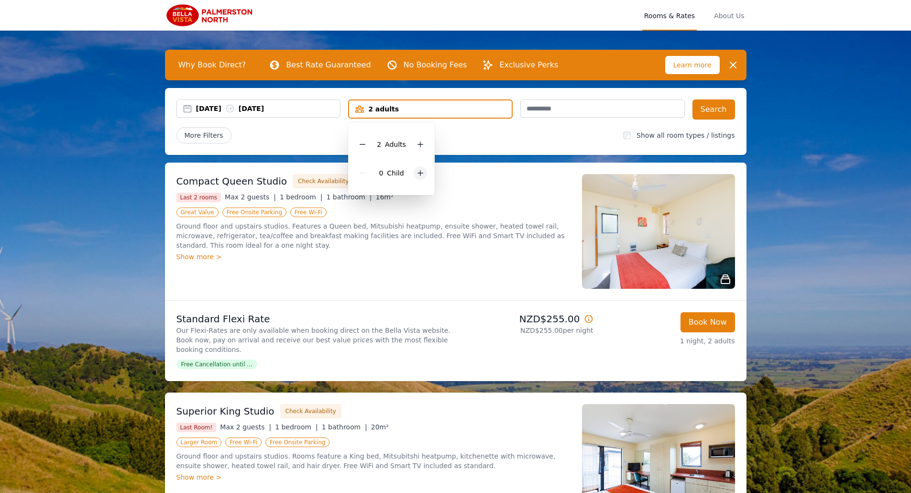
click at [417, 172] on icon at bounding box center [420, 173] width 8 height 8
click at [535, 141] on div "More Filters" at bounding box center [395, 135] width 439 height 16
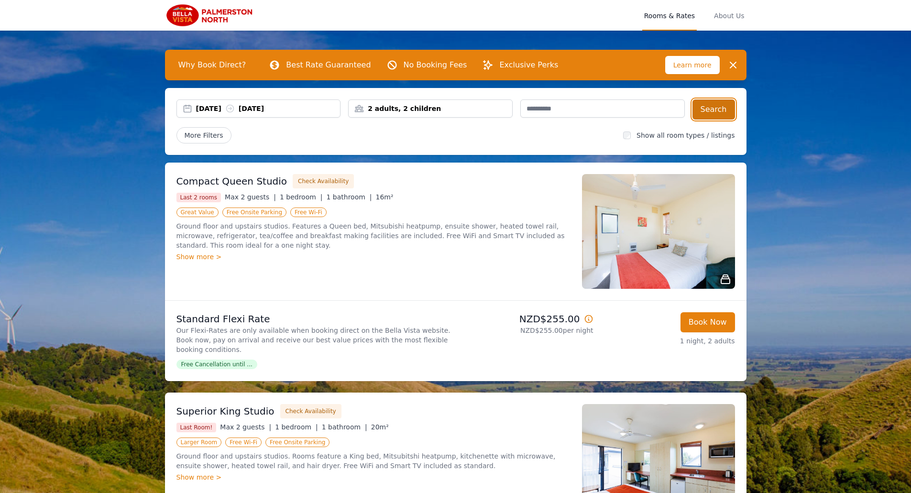
click at [705, 109] on button "Search" at bounding box center [713, 109] width 43 height 20
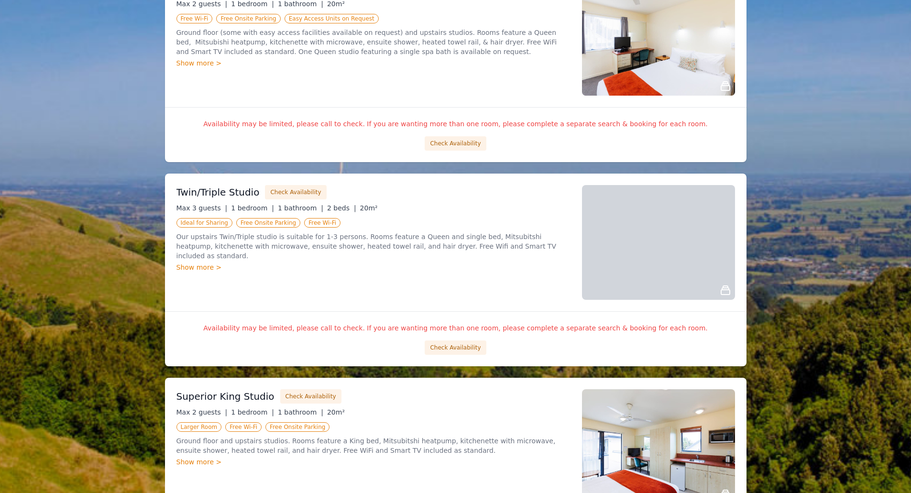
scroll to position [430, 0]
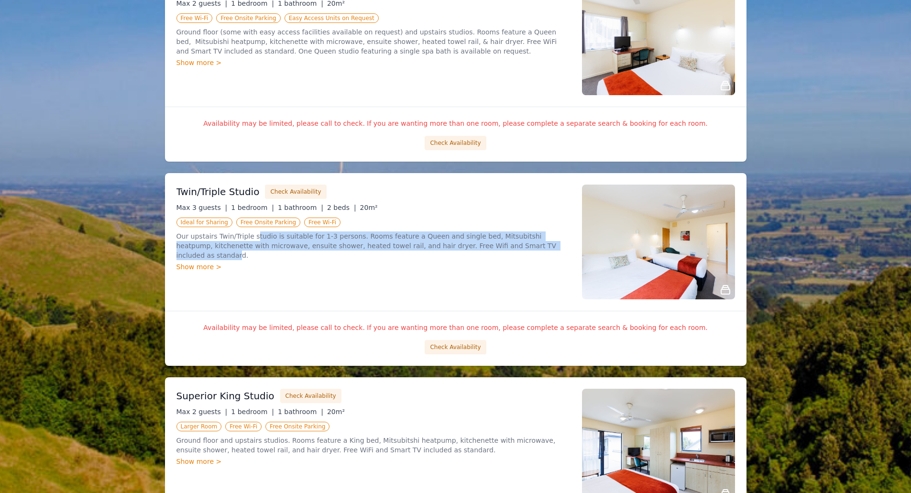
drag, startPoint x: 250, startPoint y: 239, endPoint x: 498, endPoint y: 245, distance: 247.7
click at [498, 245] on p "Our upstairs Twin/Triple studio is suitable for 1-3 persons. Rooms feature a Qu…" at bounding box center [373, 245] width 394 height 29
click at [432, 242] on p "Our upstairs Twin/Triple studio is suitable for 1-3 persons. Rooms feature a Qu…" at bounding box center [373, 245] width 394 height 29
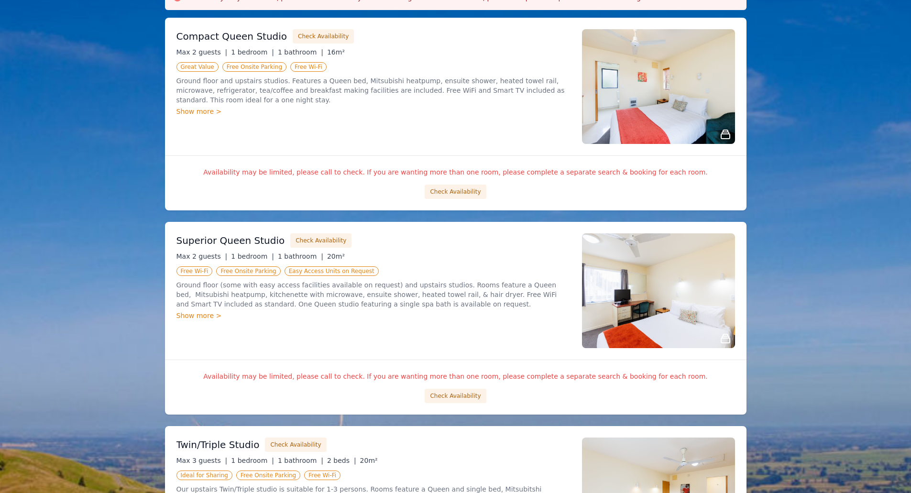
scroll to position [96, 0]
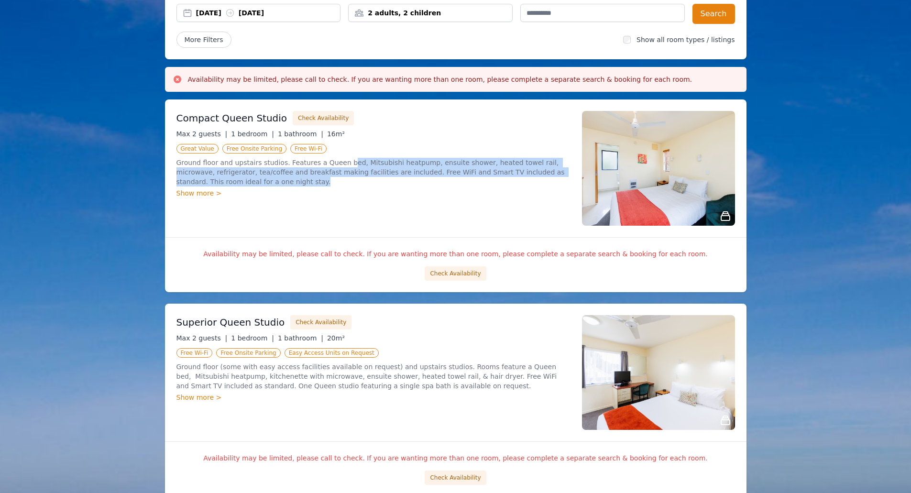
drag, startPoint x: 334, startPoint y: 160, endPoint x: 385, endPoint y: 179, distance: 54.6
click at [385, 179] on p "Ground floor and upstairs studios. Features a Queen bed, Mitsubishi heatpump, e…" at bounding box center [373, 172] width 394 height 29
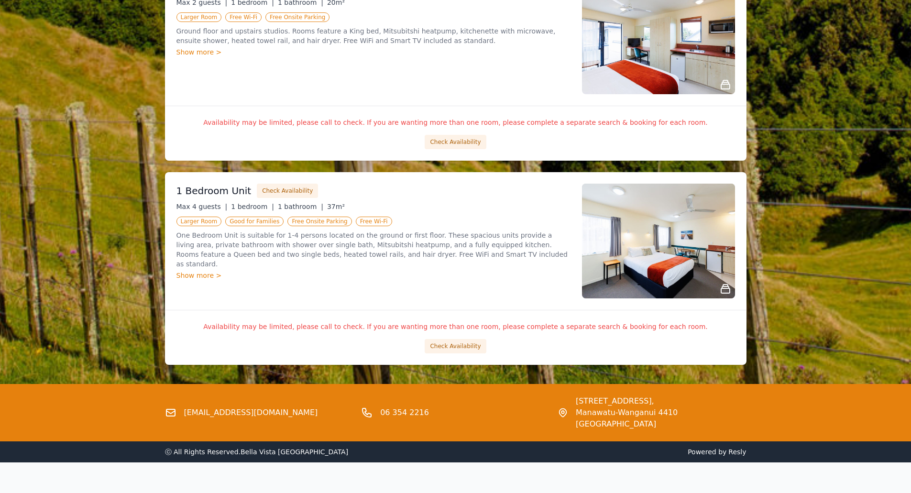
scroll to position [855, 0]
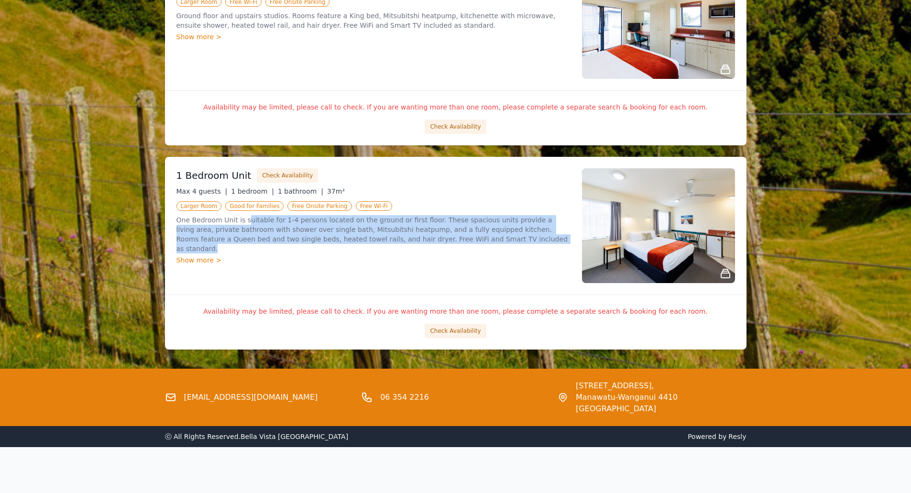
drag, startPoint x: 242, startPoint y: 223, endPoint x: 454, endPoint y: 240, distance: 213.0
click at [454, 240] on p "One Bedroom Unit is suitable for 1-4 persons located on the ground or first flo…" at bounding box center [373, 234] width 394 height 38
drag, startPoint x: 460, startPoint y: 239, endPoint x: 174, endPoint y: 223, distance: 286.8
click at [174, 223] on div "1 Bedroom Unit Check Availability Max 4 guests | 1 bedroom | 1 bathroom | 37m² …" at bounding box center [455, 226] width 581 height 138
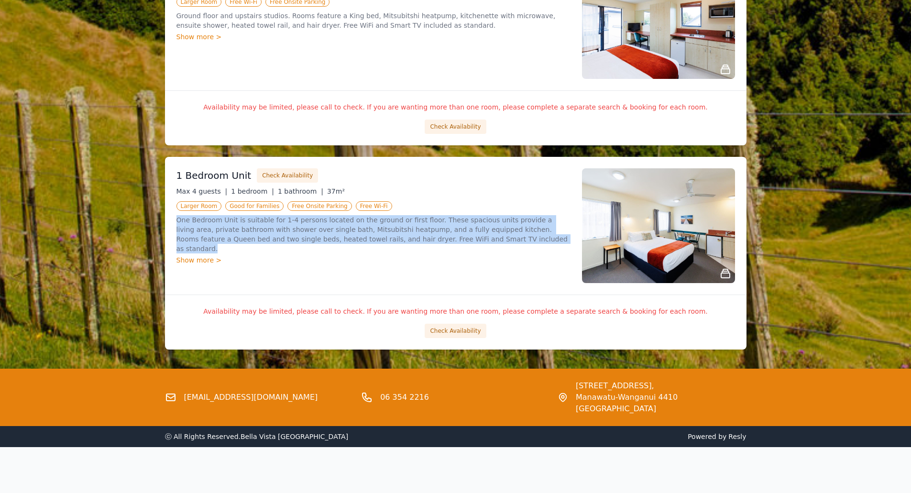
click at [334, 233] on p "One Bedroom Unit is suitable for 1-4 persons located on the ground or first flo…" at bounding box center [373, 234] width 394 height 38
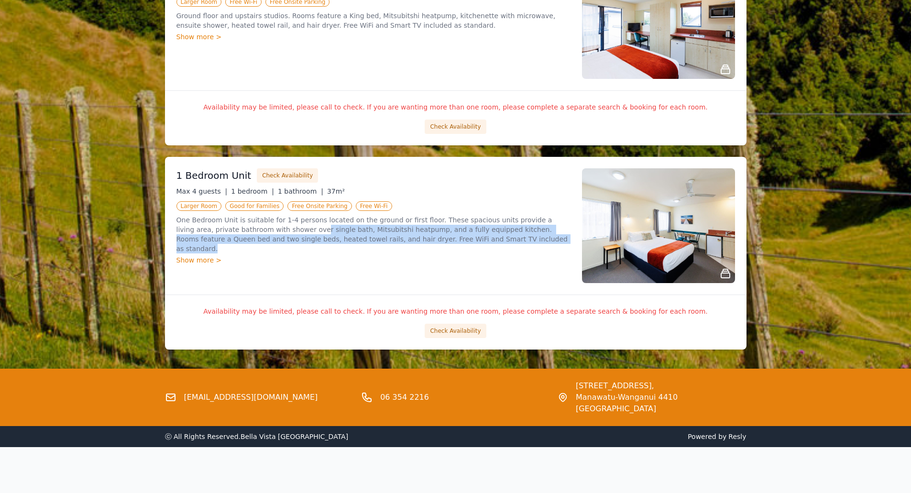
drag, startPoint x: 254, startPoint y: 225, endPoint x: 471, endPoint y: 239, distance: 217.5
click at [471, 239] on p "One Bedroom Unit is suitable for 1-4 persons located on the ground or first flo…" at bounding box center [373, 234] width 394 height 38
click at [491, 239] on p "One Bedroom Unit is suitable for 1-4 persons located on the ground or first flo…" at bounding box center [373, 234] width 394 height 38
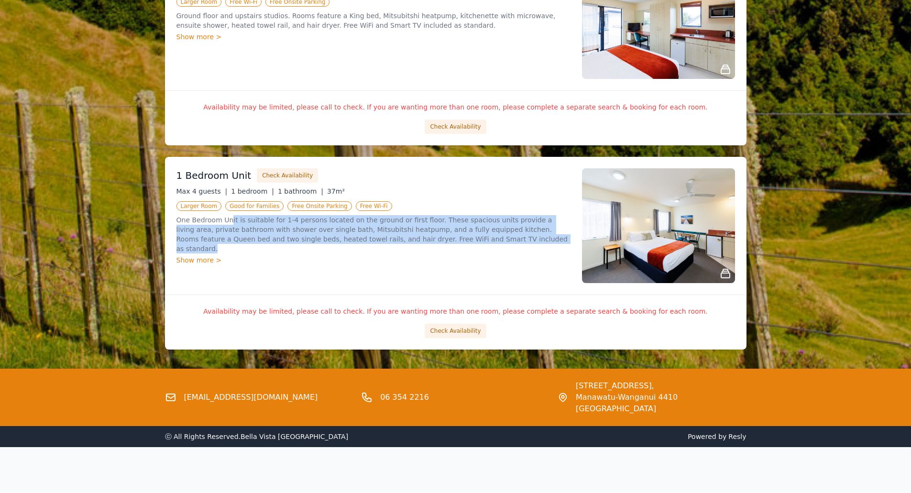
drag, startPoint x: 457, startPoint y: 238, endPoint x: 229, endPoint y: 219, distance: 228.8
click at [229, 219] on p "One Bedroom Unit is suitable for 1-4 persons located on the ground or first flo…" at bounding box center [373, 234] width 394 height 38
click at [346, 236] on p "One Bedroom Unit is suitable for 1-4 persons located on the ground or first flo…" at bounding box center [373, 234] width 394 height 38
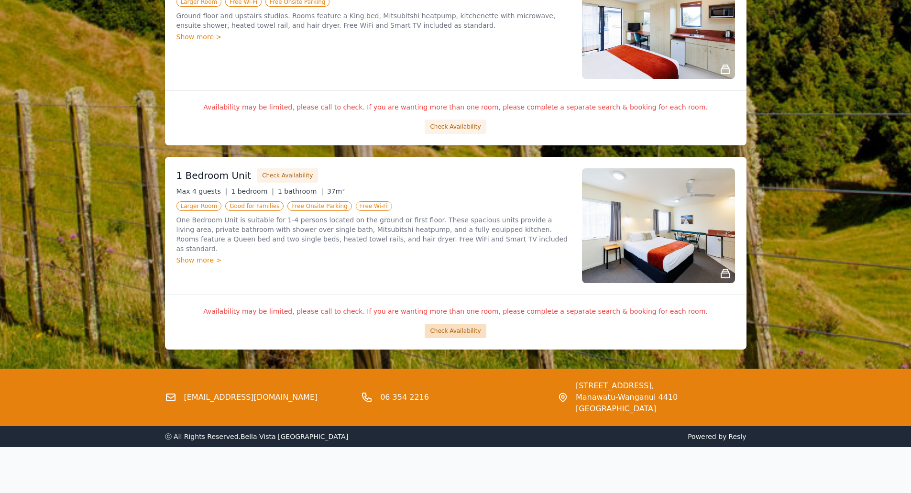
click at [471, 332] on button "Check Availability" at bounding box center [455, 331] width 61 height 14
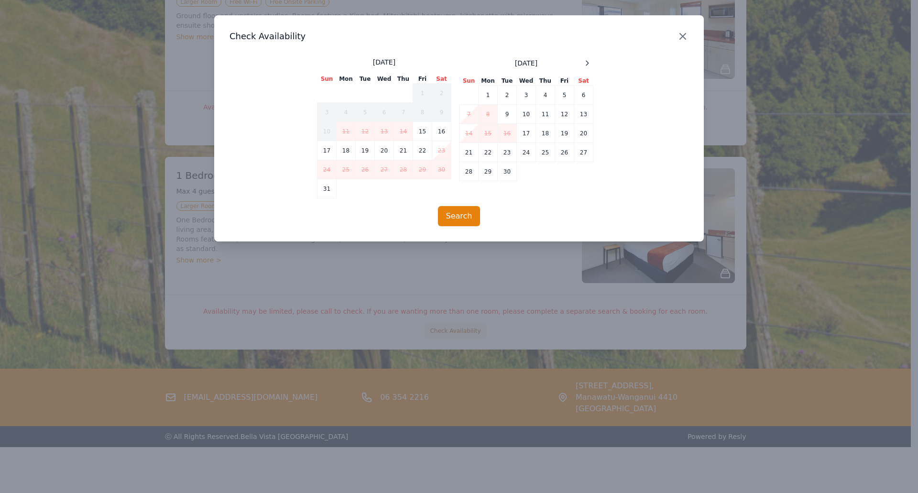
click at [680, 38] on icon "button" at bounding box center [682, 36] width 11 height 11
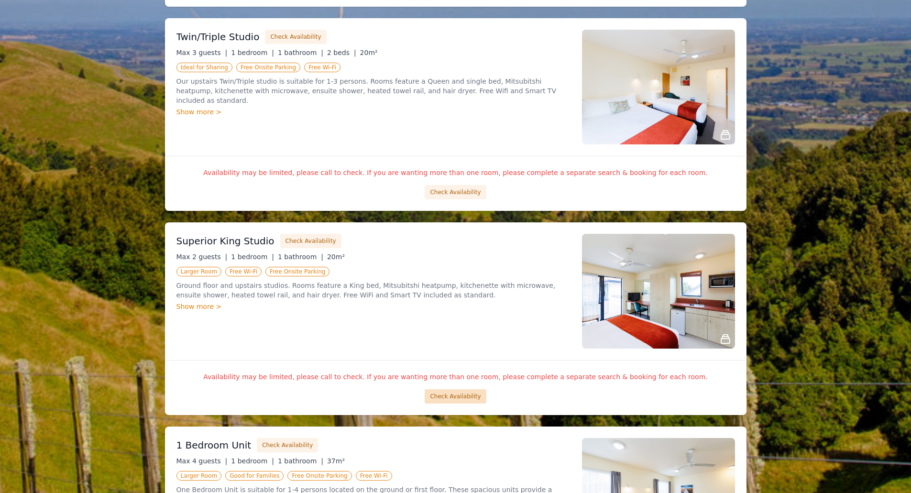
scroll to position [472, 0]
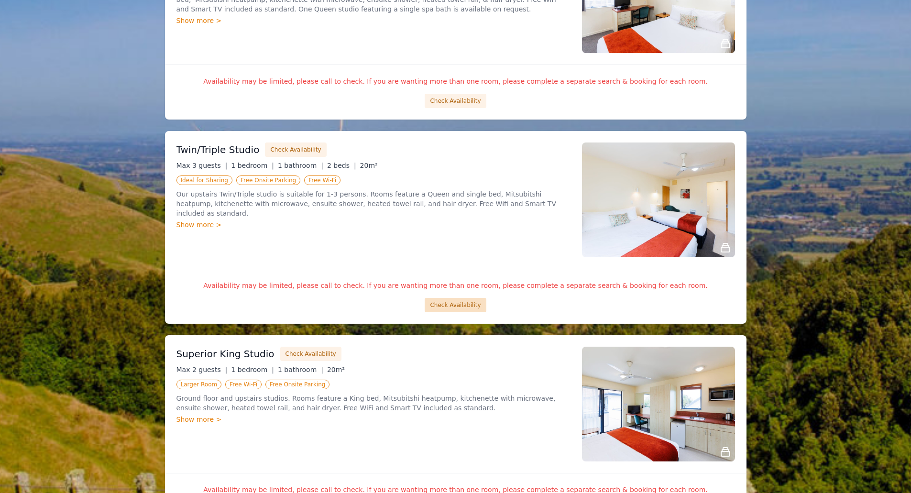
click at [451, 306] on button "Check Availability" at bounding box center [455, 305] width 61 height 14
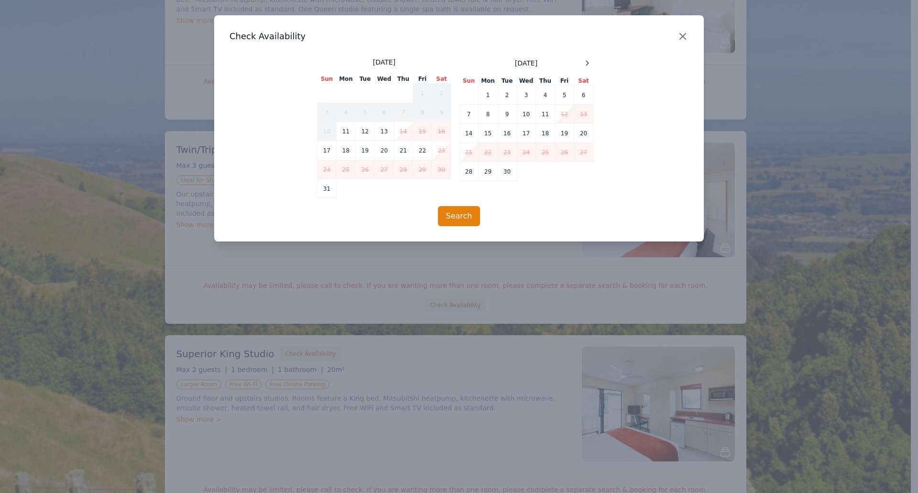
click at [682, 37] on icon "button" at bounding box center [683, 36] width 6 height 6
